Goal: Find specific page/section: Find specific page/section

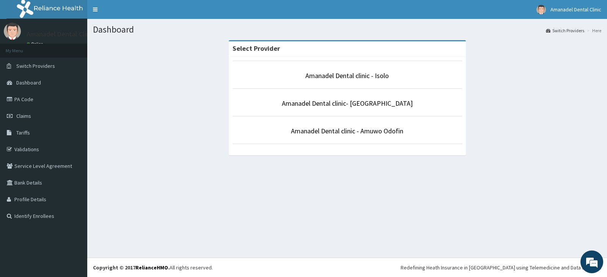
drag, startPoint x: 379, startPoint y: 80, endPoint x: 264, endPoint y: 71, distance: 114.9
click at [375, 79] on p "Amanadel Dental clinic - Isolo" at bounding box center [346, 76] width 229 height 10
click at [411, 76] on p "Amanadel Dental clinic - Isolo" at bounding box center [346, 76] width 229 height 10
click at [412, 76] on p "Amanadel Dental clinic - Isolo" at bounding box center [346, 76] width 229 height 10
click at [30, 102] on link "PA Code" at bounding box center [43, 99] width 87 height 17
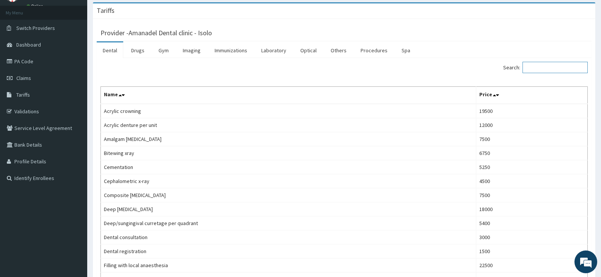
click at [548, 69] on input "Search:" at bounding box center [554, 67] width 65 height 11
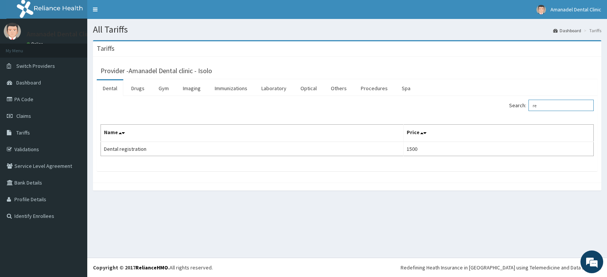
type input "r"
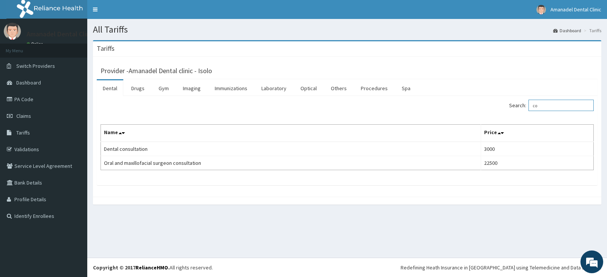
type input "c"
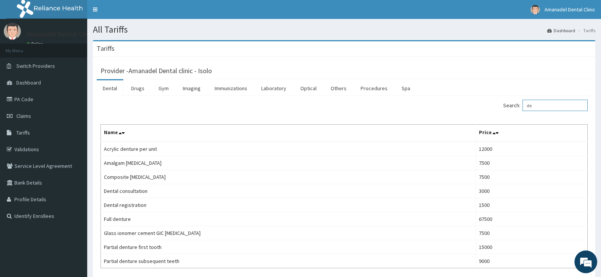
type input "d"
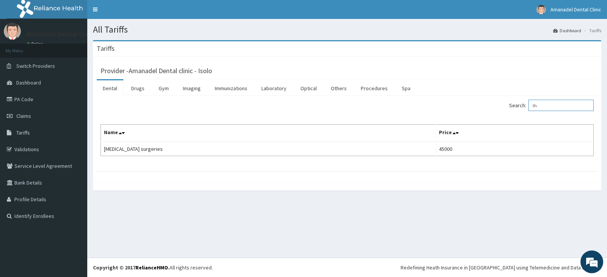
type input "t"
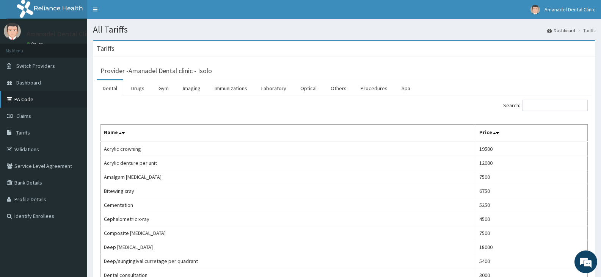
click at [36, 103] on link "PA Code" at bounding box center [43, 99] width 87 height 17
